Goal: Task Accomplishment & Management: Complete application form

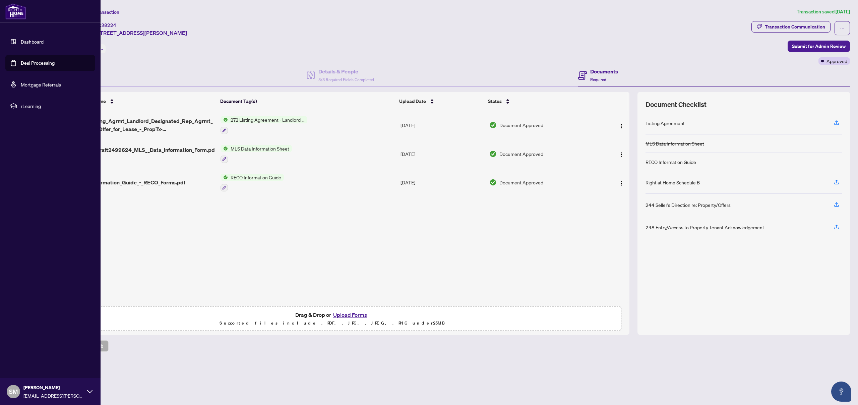
drag, startPoint x: 16, startPoint y: 58, endPoint x: 37, endPoint y: 56, distance: 20.9
click at [21, 60] on link "Deal Processing" at bounding box center [38, 63] width 34 height 6
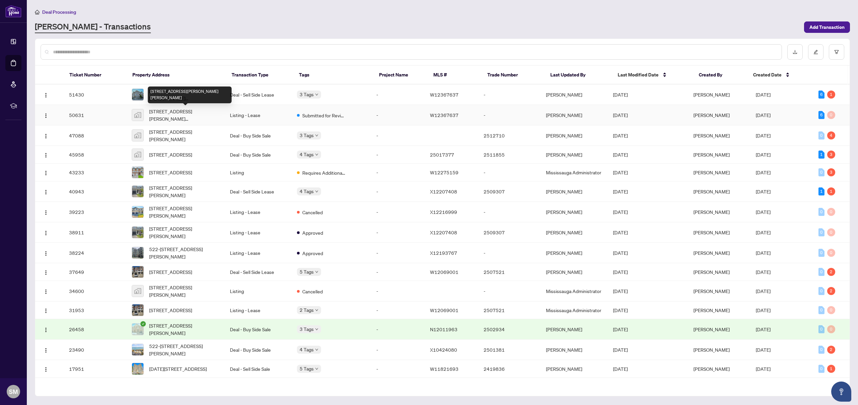
click at [198, 109] on span "[STREET_ADDRESS][PERSON_NAME][PERSON_NAME]" at bounding box center [184, 115] width 70 height 15
click at [192, 91] on span "[STREET_ADDRESS][PERSON_NAME][PERSON_NAME]" at bounding box center [184, 94] width 70 height 15
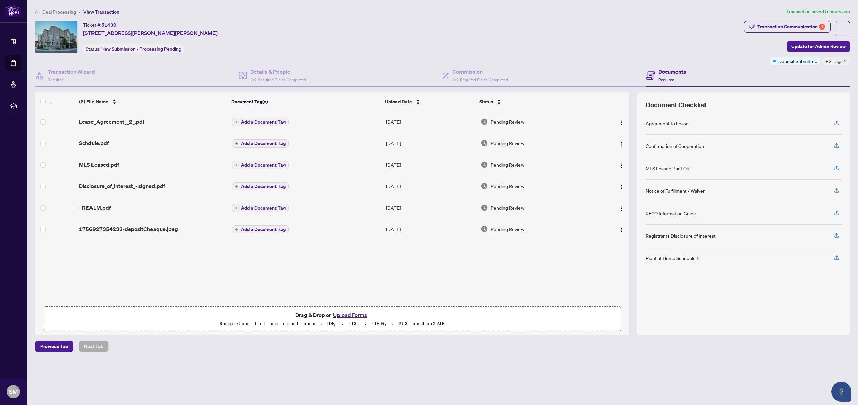
click at [105, 125] on td "Lease_Agreement__2_.pdf" at bounding box center [152, 121] width 153 height 21
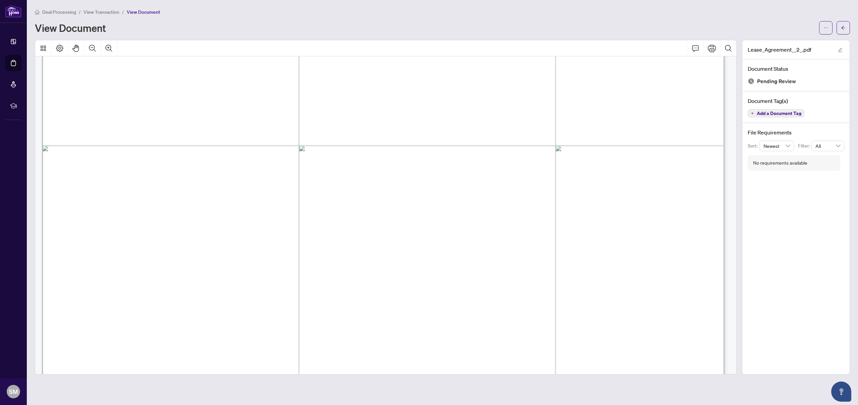
scroll to position [3748, 0]
click at [828, 24] on button "button" at bounding box center [825, 27] width 13 height 13
click at [798, 42] on span "Download" at bounding box center [801, 42] width 51 height 7
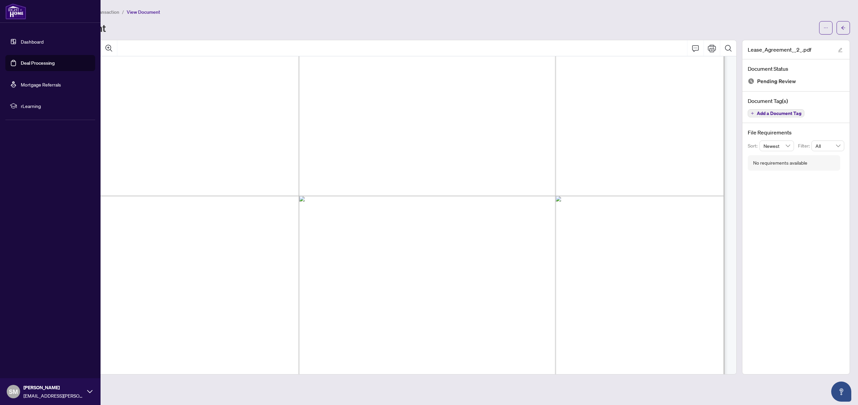
click at [21, 63] on link "Deal Processing" at bounding box center [38, 63] width 34 height 6
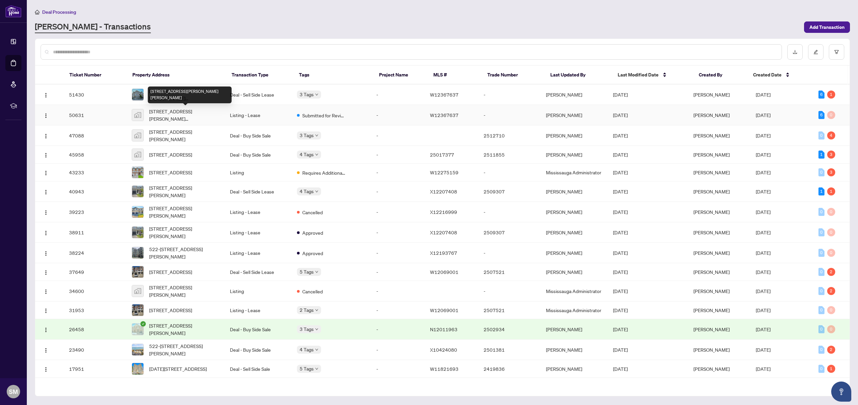
click at [185, 93] on div "[STREET_ADDRESS][PERSON_NAME][PERSON_NAME]" at bounding box center [190, 94] width 84 height 17
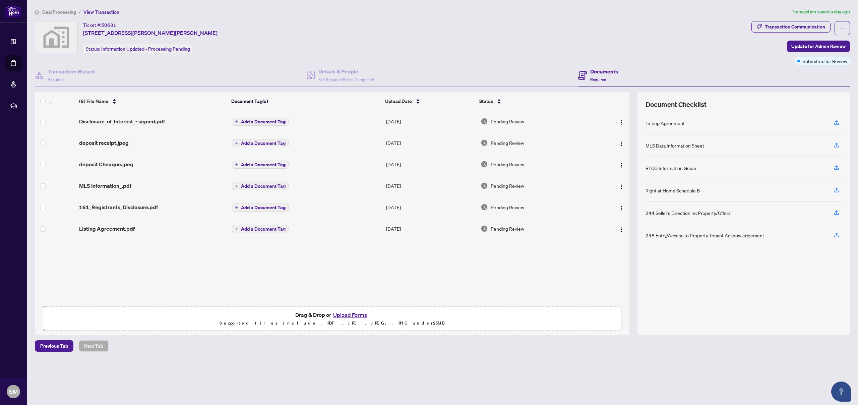
drag, startPoint x: 837, startPoint y: 46, endPoint x: 423, endPoint y: 255, distance: 463.4
click at [512, 257] on div "Ticket #: 50631 [STREET_ADDRESS][PERSON_NAME][PERSON_NAME] Status: Information …" at bounding box center [442, 178] width 821 height 314
click at [343, 313] on button "Upload Forms" at bounding box center [350, 314] width 38 height 9
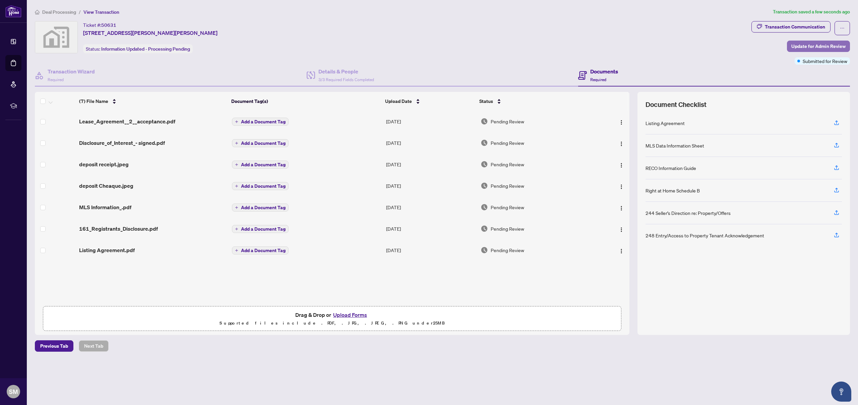
click at [815, 46] on span "Update for Admin Review" at bounding box center [818, 46] width 54 height 11
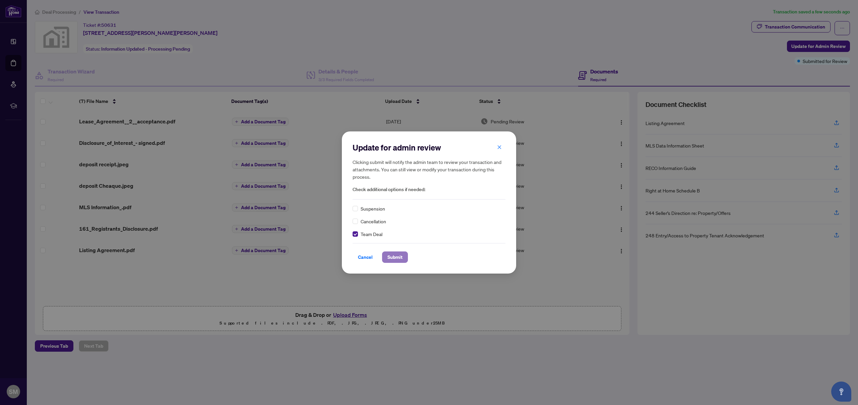
drag, startPoint x: 398, startPoint y: 257, endPoint x: 407, endPoint y: 256, distance: 8.4
click at [398, 257] on span "Submit" at bounding box center [395, 257] width 15 height 11
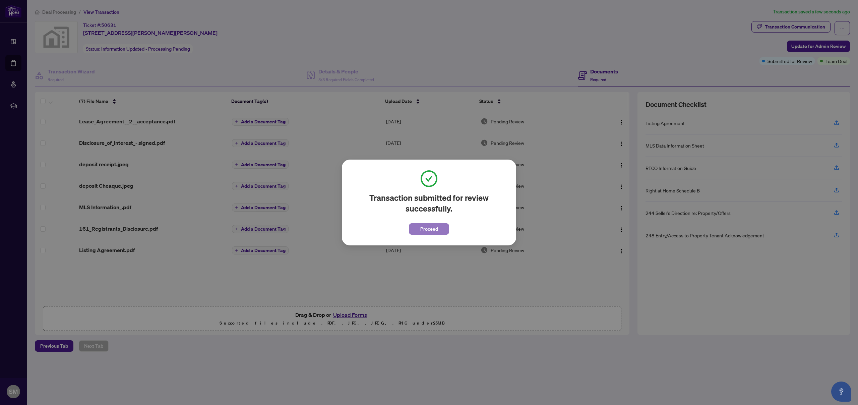
click at [431, 228] on span "Proceed" at bounding box center [429, 229] width 18 height 11
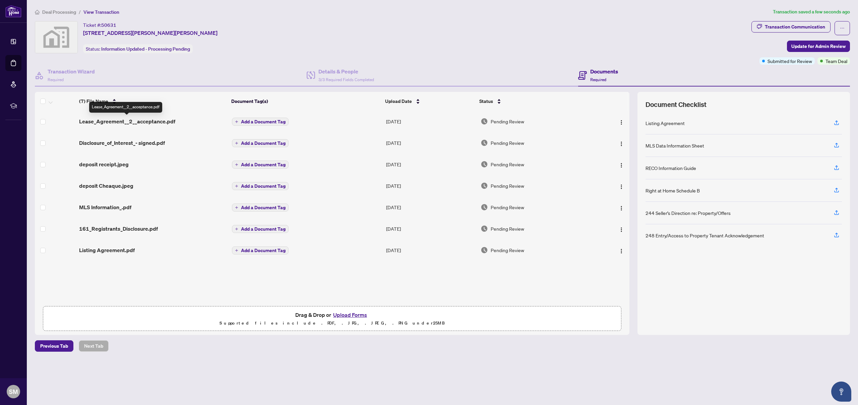
click at [89, 123] on span "Lease_Agreement__2__acceptance.pdf" at bounding box center [127, 121] width 96 height 8
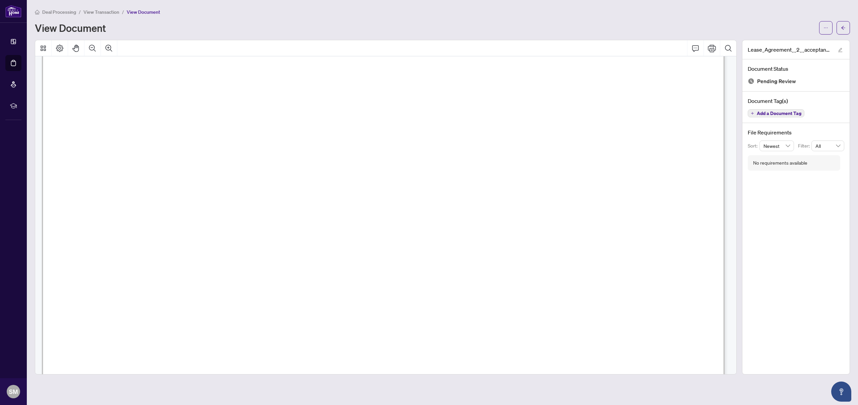
scroll to position [1140, 0]
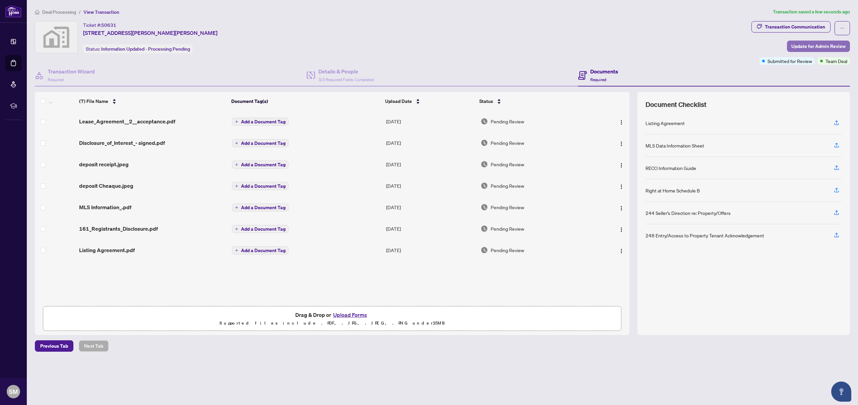
click at [813, 48] on span "Update for Admin Review" at bounding box center [818, 46] width 54 height 11
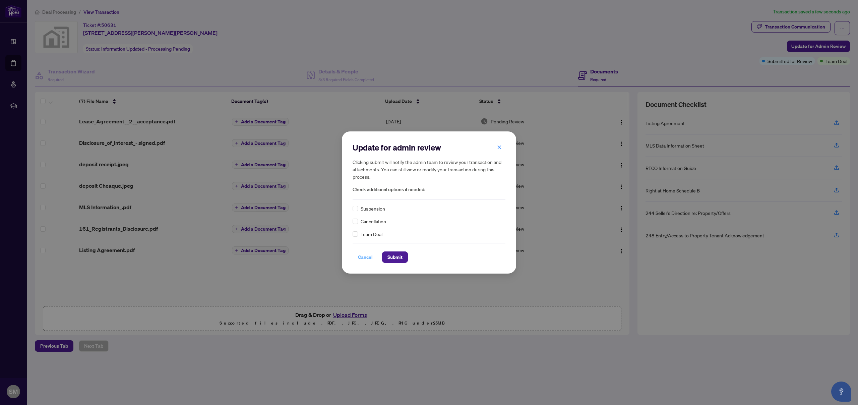
click at [365, 258] on span "Cancel" at bounding box center [365, 257] width 15 height 11
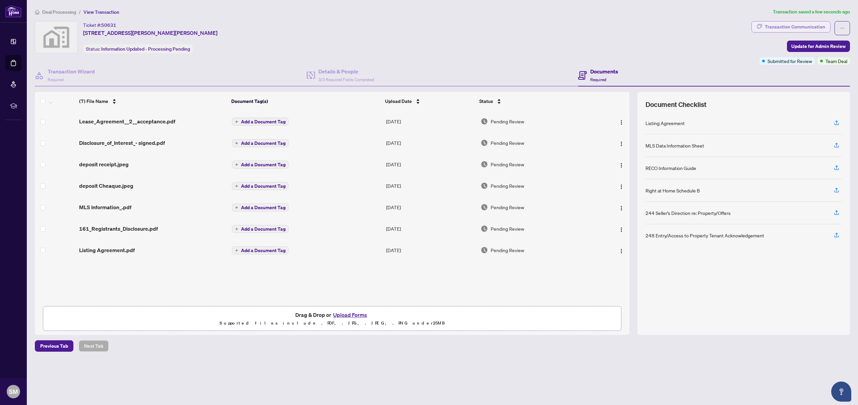
click at [804, 28] on div "Transaction Communication" at bounding box center [795, 26] width 60 height 11
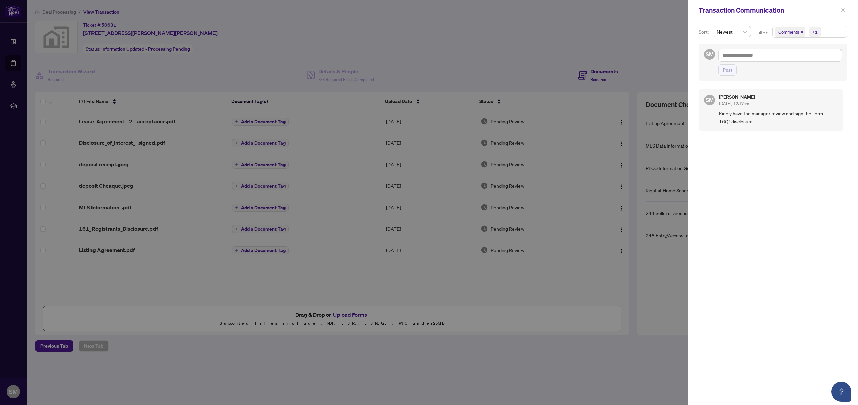
click at [649, 369] on div at bounding box center [429, 202] width 858 height 405
click at [843, 13] on span "button" at bounding box center [843, 10] width 5 height 11
